Goal: Complete application form

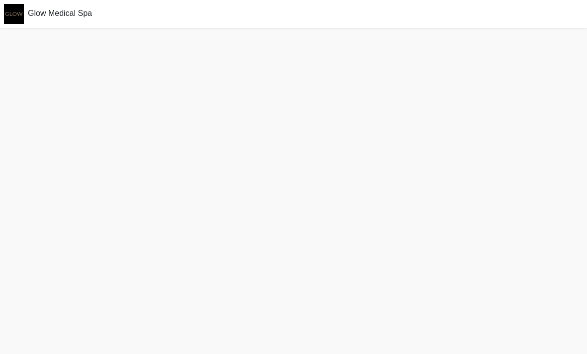
scroll to position [35, 0]
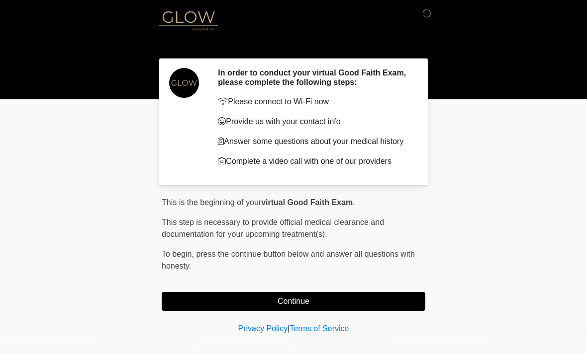
click at [349, 311] on button "Continue" at bounding box center [293, 301] width 263 height 19
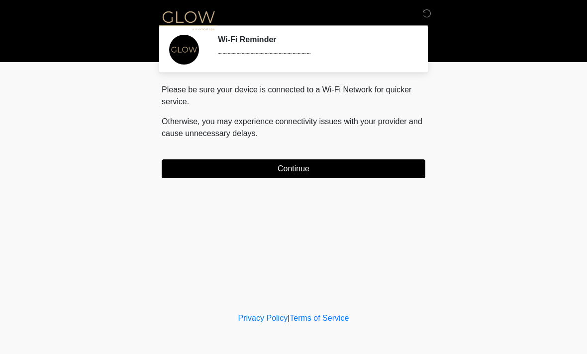
click at [365, 176] on button "Continue" at bounding box center [293, 169] width 263 height 19
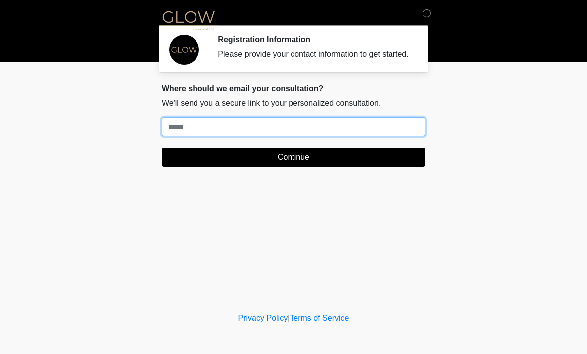
click at [413, 136] on input "Where should we email your treatment plan?" at bounding box center [293, 126] width 263 height 19
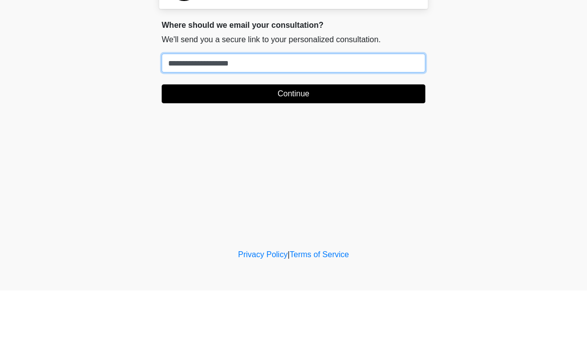
type input "**********"
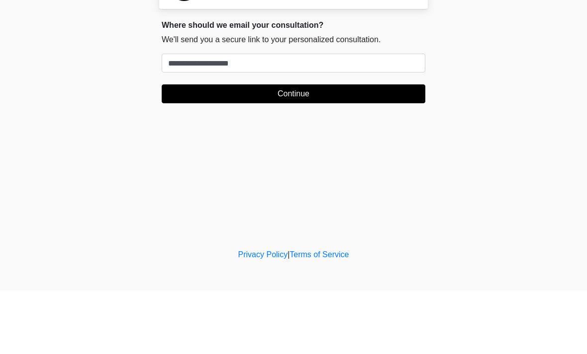
click at [335, 148] on button "Continue" at bounding box center [293, 157] width 263 height 19
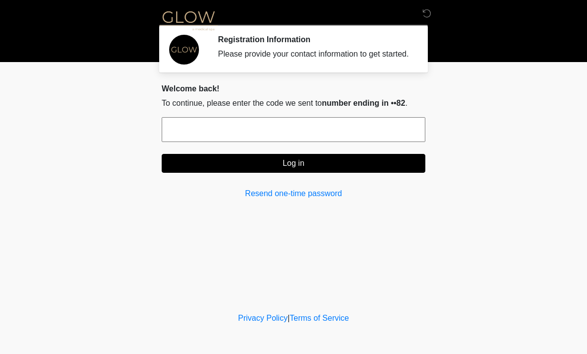
click at [247, 141] on input "text" at bounding box center [293, 129] width 263 height 25
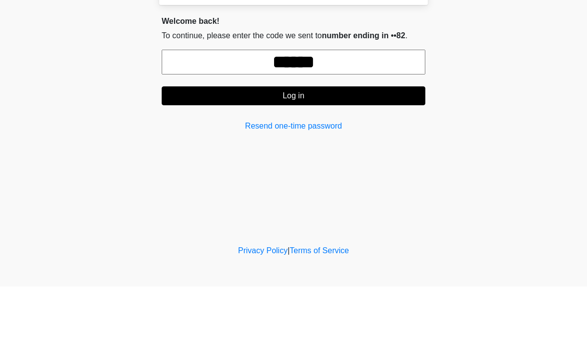
type input "******"
click at [336, 154] on button "Log in" at bounding box center [293, 163] width 263 height 19
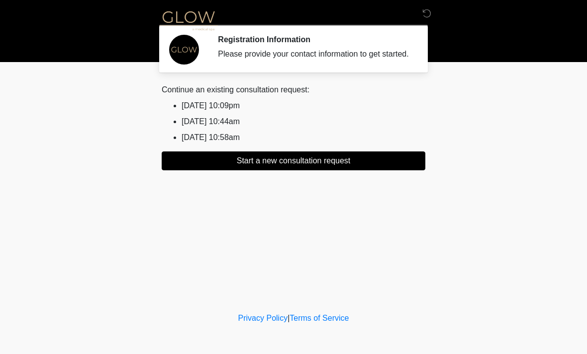
click at [379, 171] on button "Start a new consultation request" at bounding box center [293, 161] width 263 height 19
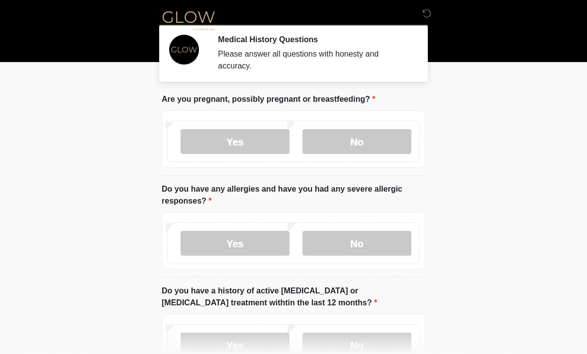
click at [377, 149] on label "No" at bounding box center [356, 141] width 109 height 25
click at [389, 251] on label "No" at bounding box center [356, 243] width 109 height 25
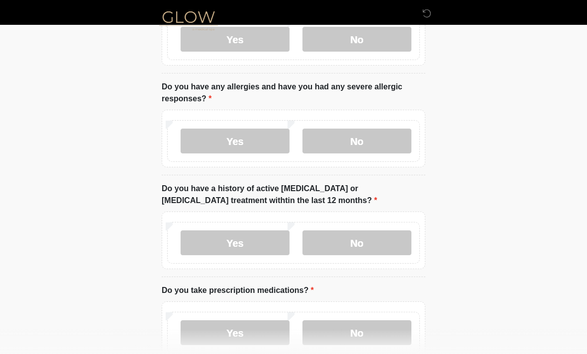
scroll to position [103, 0]
click at [388, 254] on label "No" at bounding box center [356, 242] width 109 height 25
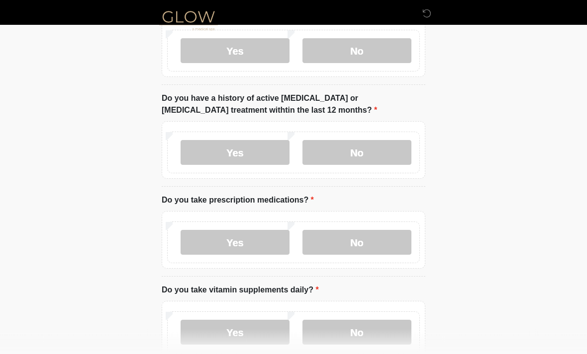
scroll to position [193, 0]
click at [373, 246] on label "No" at bounding box center [356, 242] width 109 height 25
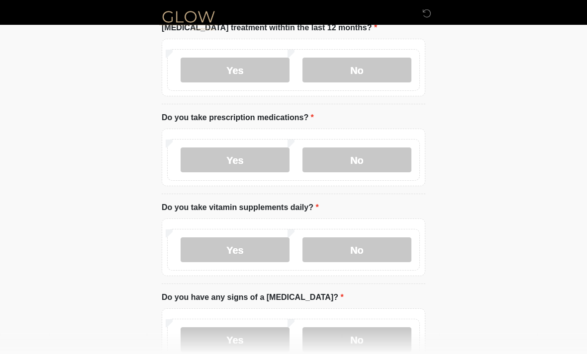
scroll to position [274, 0]
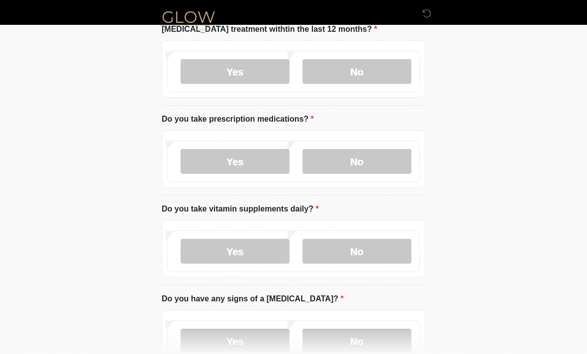
click at [244, 161] on label "Yes" at bounding box center [234, 161] width 109 height 25
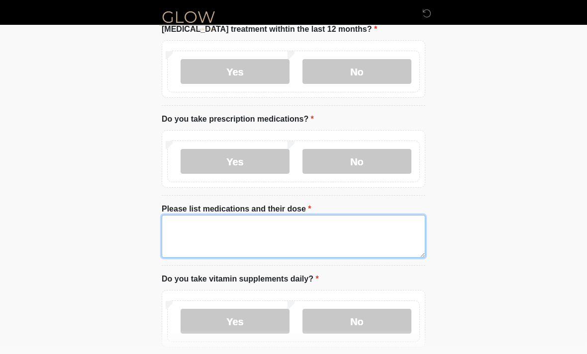
click at [349, 236] on textarea "Please list medications and their dose" at bounding box center [293, 236] width 263 height 43
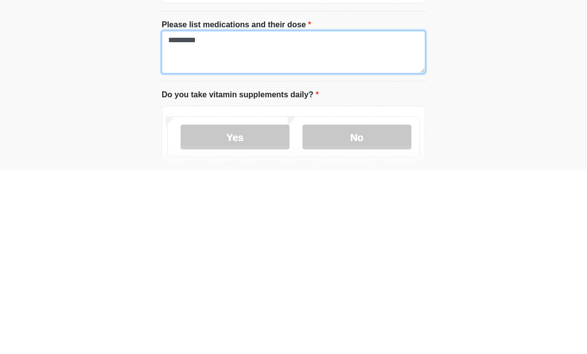
type textarea "*********"
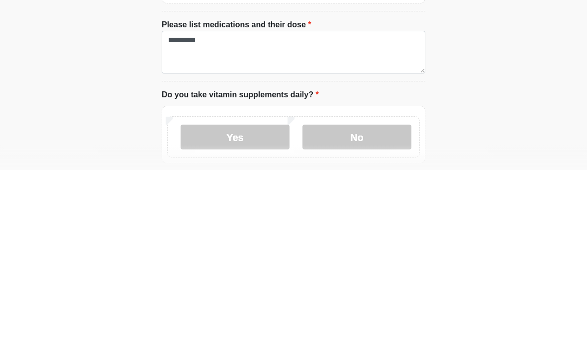
click at [256, 309] on label "Yes" at bounding box center [234, 321] width 109 height 25
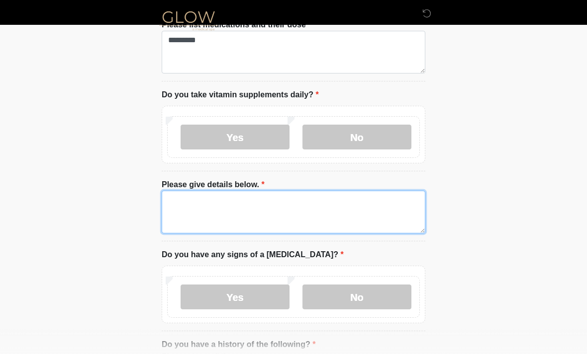
click at [355, 213] on textarea "Please give details below." at bounding box center [293, 212] width 263 height 43
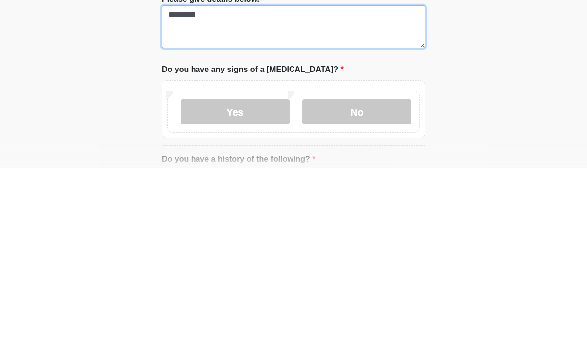
type textarea "*********"
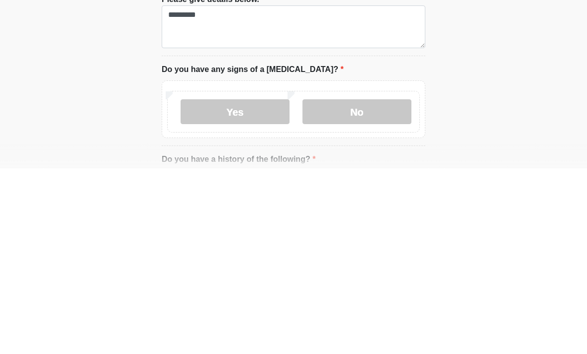
click at [369, 285] on label "No" at bounding box center [356, 297] width 109 height 25
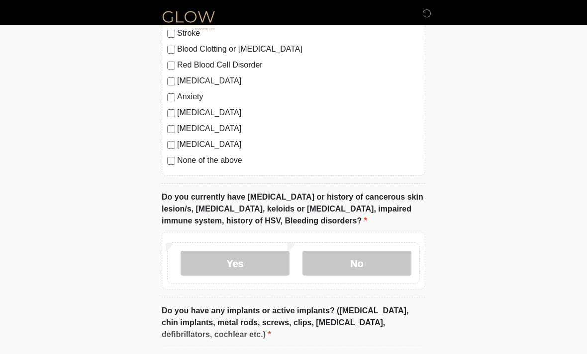
scroll to position [852, 0]
click at [401, 261] on label "No" at bounding box center [356, 264] width 109 height 25
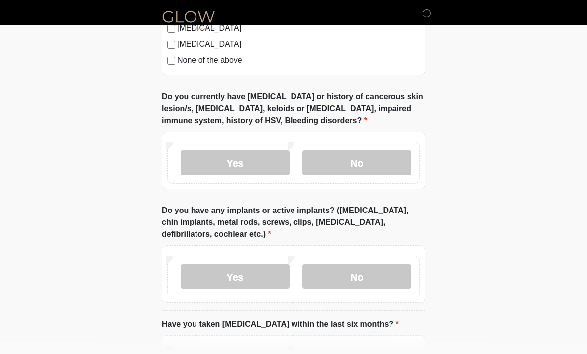
scroll to position [959, 0]
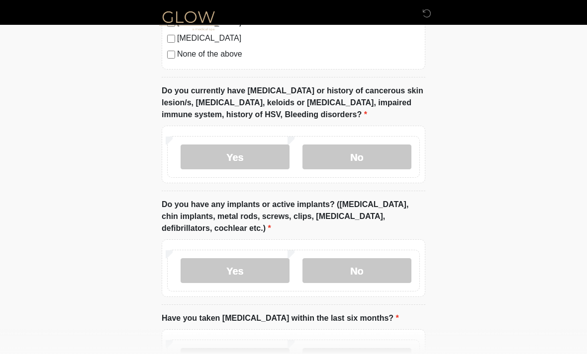
click at [259, 264] on label "Yes" at bounding box center [234, 271] width 109 height 25
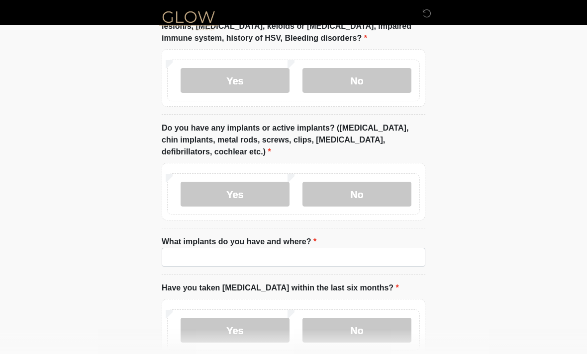
scroll to position [1036, 0]
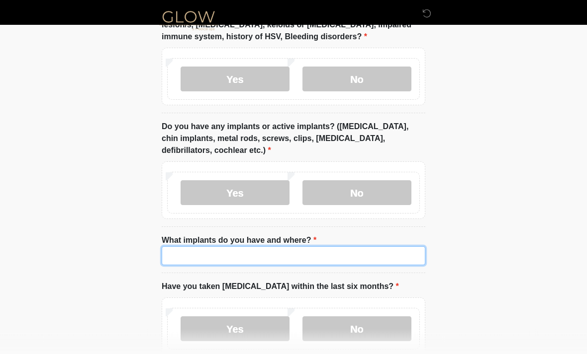
click at [368, 259] on input "What implants do you have and where?" at bounding box center [293, 256] width 263 height 19
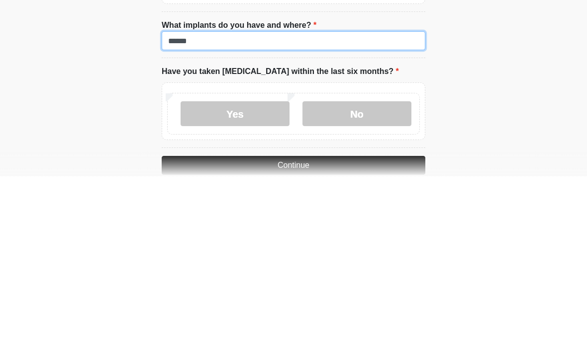
scroll to position [1084, 0]
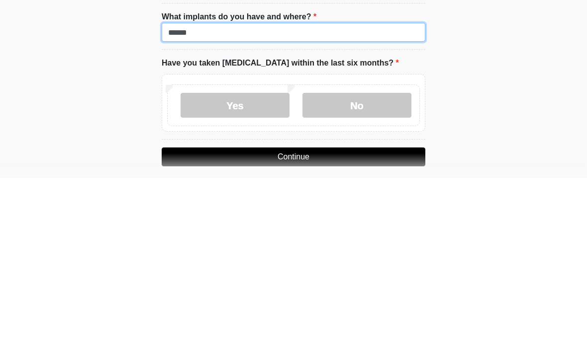
type input "******"
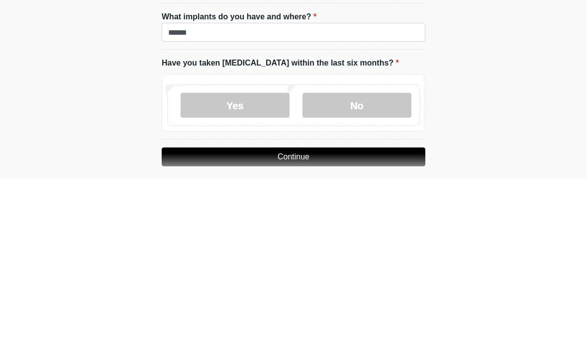
click at [382, 269] on label "No" at bounding box center [356, 281] width 109 height 25
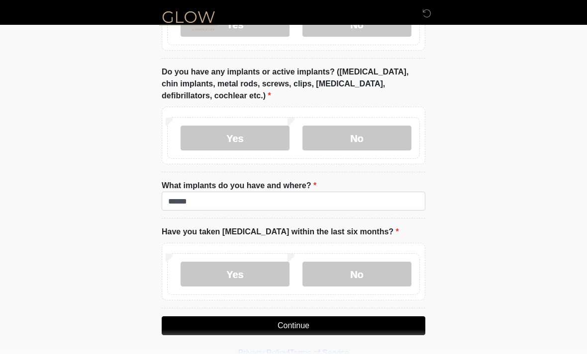
click at [380, 327] on button "Continue" at bounding box center [293, 326] width 263 height 19
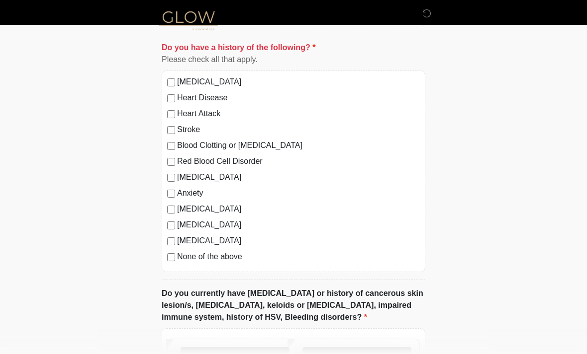
click at [381, 354] on label "No" at bounding box center [356, 360] width 109 height 25
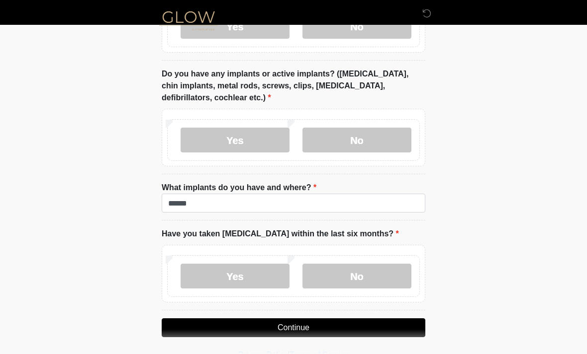
scroll to position [1091, 0]
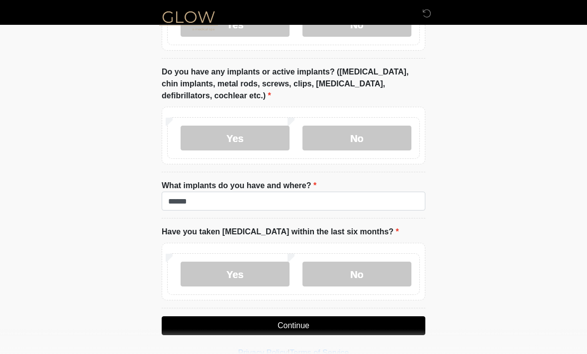
click at [395, 325] on button "Continue" at bounding box center [293, 326] width 263 height 19
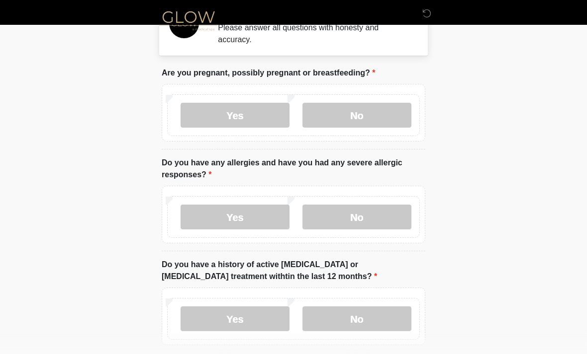
scroll to position [0, 0]
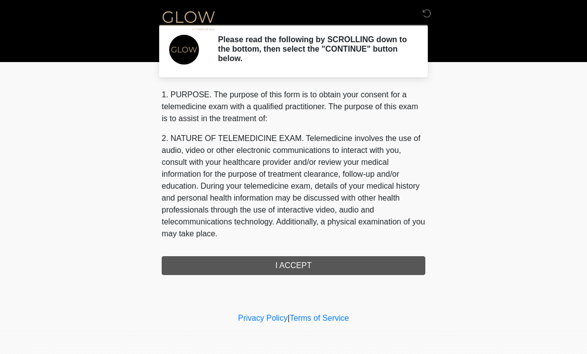
click at [404, 269] on div "1. PURPOSE. The purpose of this form is to obtain your consent for a telemedici…" at bounding box center [293, 182] width 263 height 186
click at [369, 266] on div "1. PURPOSE. The purpose of this form is to obtain your consent for a telemedici…" at bounding box center [293, 182] width 263 height 186
click at [319, 269] on div "1. PURPOSE. The purpose of this form is to obtain your consent for a telemedici…" at bounding box center [293, 182] width 263 height 186
click at [348, 263] on div "1. PURPOSE. The purpose of this form is to obtain your consent for a telemedici…" at bounding box center [293, 182] width 263 height 186
click at [356, 271] on div "1. PURPOSE. The purpose of this form is to obtain your consent for a telemedici…" at bounding box center [293, 182] width 263 height 186
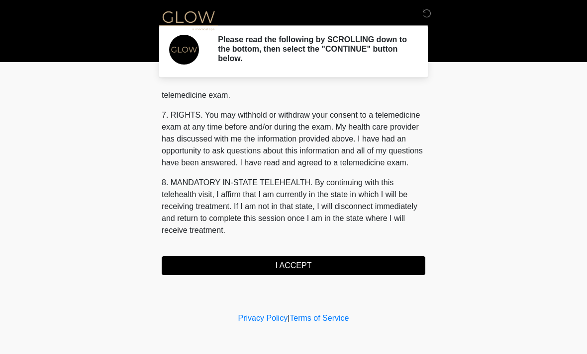
scroll to position [421, 0]
click at [352, 266] on button "I ACCEPT" at bounding box center [293, 266] width 263 height 19
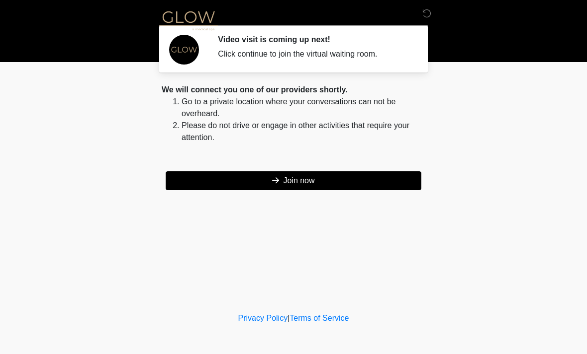
click at [369, 187] on button "Join now" at bounding box center [294, 181] width 256 height 19
